Goal: Submit feedback/report problem: Submit feedback/report problem

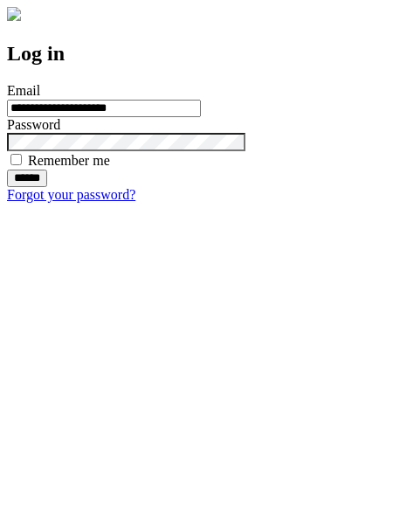
click at [47, 187] on input "******" at bounding box center [27, 178] width 40 height 17
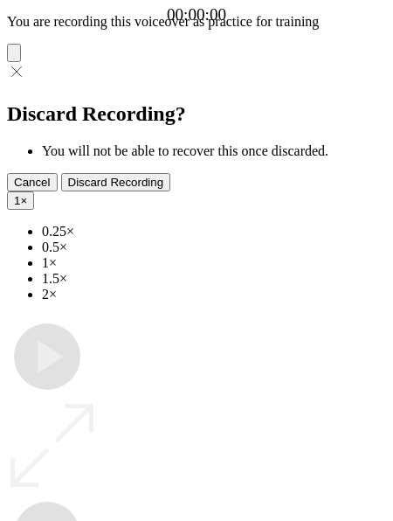
type input "**********"
